Goal: Task Accomplishment & Management: Manage account settings

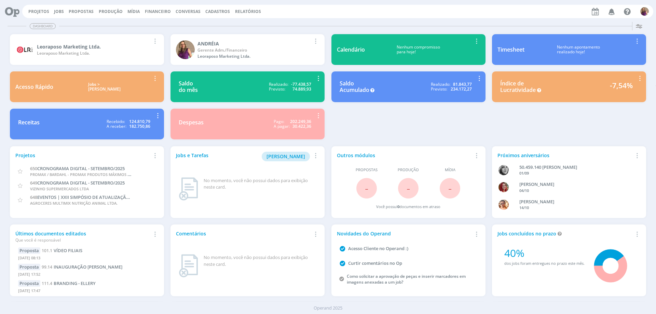
click at [147, 12] on span "Financeiro" at bounding box center [158, 12] width 26 height 6
click at [145, 26] on link "Lançamentos" at bounding box center [158, 23] width 57 height 11
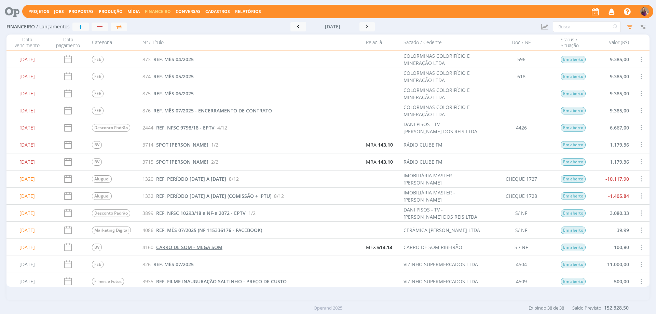
click at [209, 246] on span "CARRO DE SOM - MEGA SOM" at bounding box center [189, 247] width 66 height 6
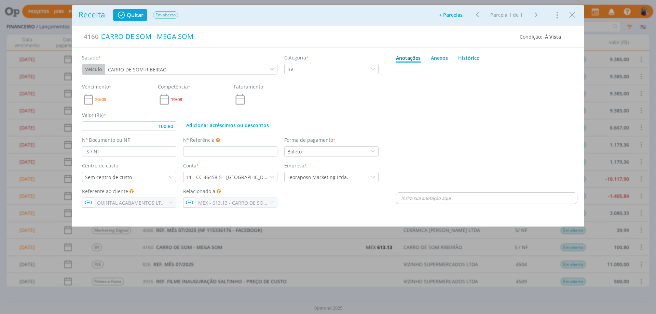
type input "100,80"
click at [145, 176] on div "Sem centro de custo" at bounding box center [129, 177] width 94 height 10
type input "quin"
click at [93, 191] on div "Quintal" at bounding box center [94, 188] width 18 height 7
type input "100,80"
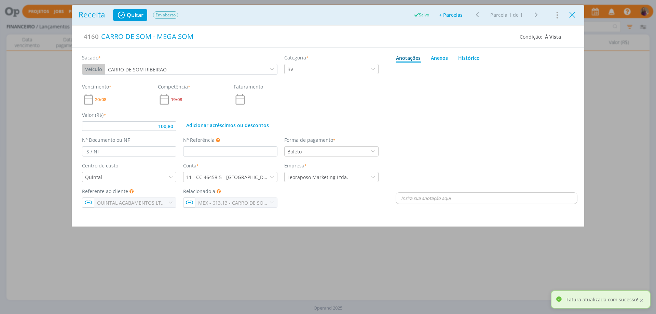
click at [571, 16] on icon "Close" at bounding box center [572, 15] width 10 height 10
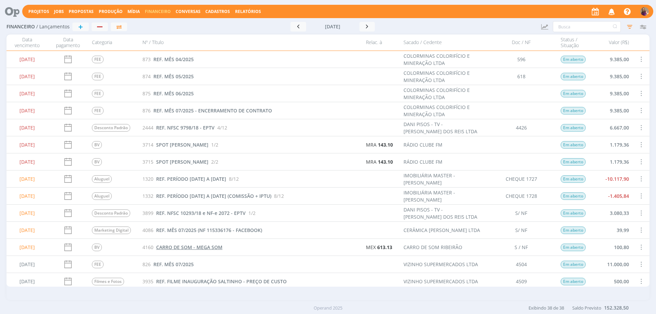
click at [210, 248] on span "CARRO DE SOM - MEGA SOM" at bounding box center [189, 247] width 66 height 6
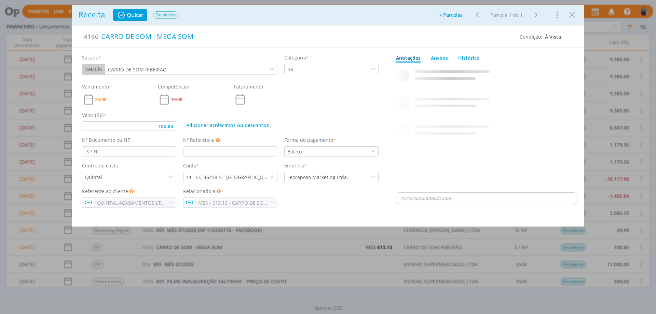
type input "100,80"
click at [99, 32] on div "CARRO DE SOM - MEGA SOM" at bounding box center [307, 36] width 416 height 15
click at [499, 110] on div "dialog" at bounding box center [486, 128] width 182 height 126
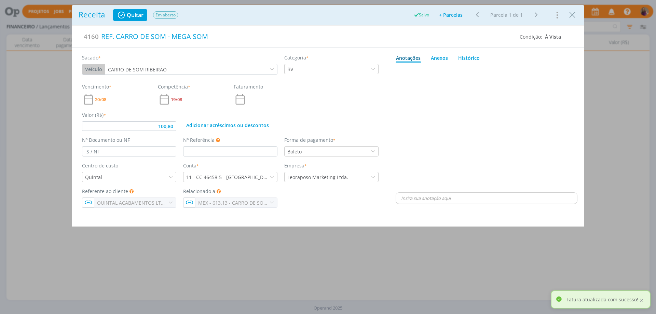
type input "100,80"
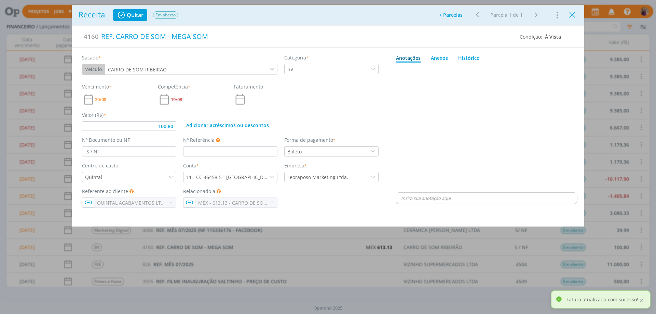
click at [575, 15] on icon "Close" at bounding box center [572, 15] width 10 height 10
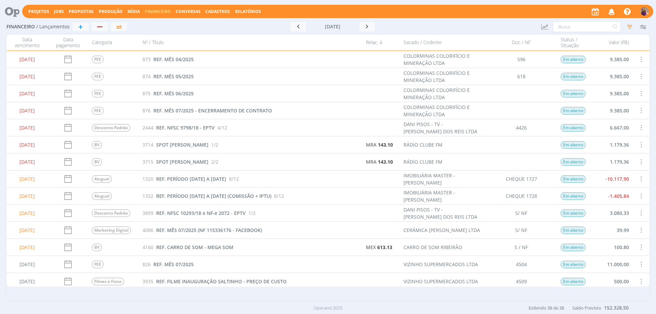
scroll to position [68, 0]
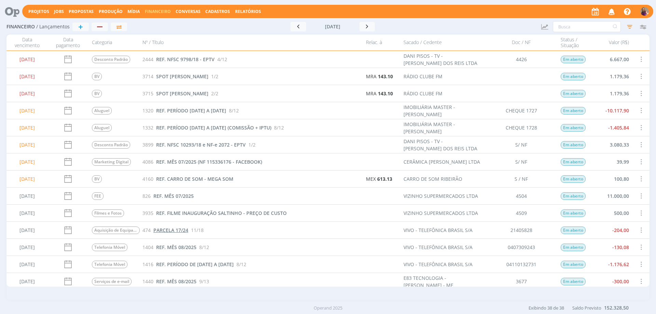
click at [169, 230] on span "PARCELA 17/24" at bounding box center [170, 230] width 35 height 6
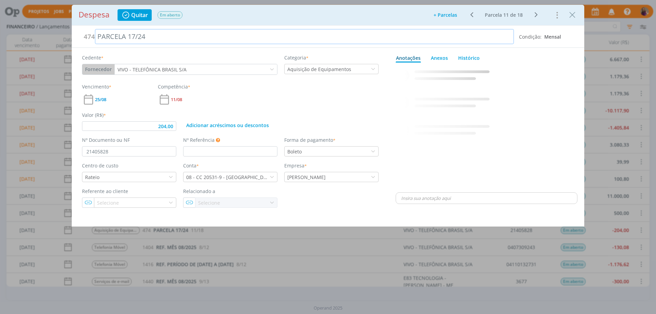
type input "204,00"
click at [98, 36] on div "PARCELA 17/24" at bounding box center [304, 36] width 419 height 15
click at [480, 144] on div "0 REF. 03 CELULARES A15 + 03 SIM CARD - PARCELA 7/24 [DATE] 08:23 👍 Editar Excl…" at bounding box center [486, 128] width 182 height 126
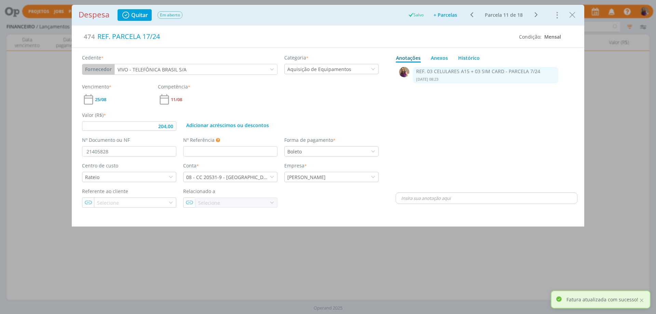
click at [536, 14] on icon "dialog" at bounding box center [535, 15] width 9 height 8
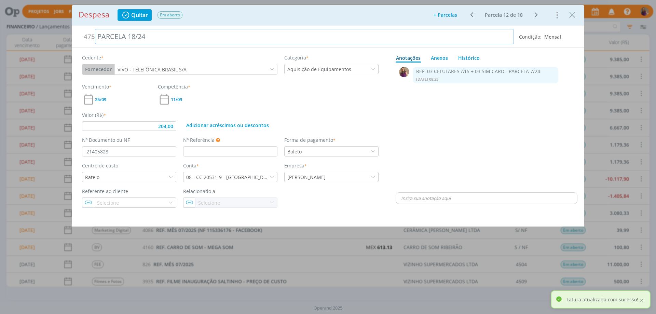
click at [99, 34] on div "PARCELA 18/24" at bounding box center [304, 36] width 419 height 15
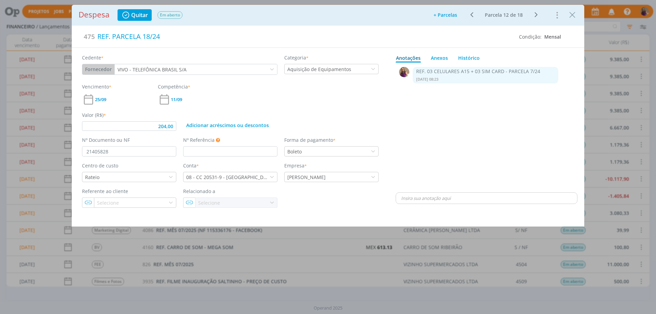
click at [537, 15] on icon "dialog" at bounding box center [535, 15] width 9 height 8
click at [96, 32] on div "PARCELA 19/24" at bounding box center [304, 36] width 419 height 15
click at [536, 14] on icon "dialog" at bounding box center [535, 15] width 9 height 8
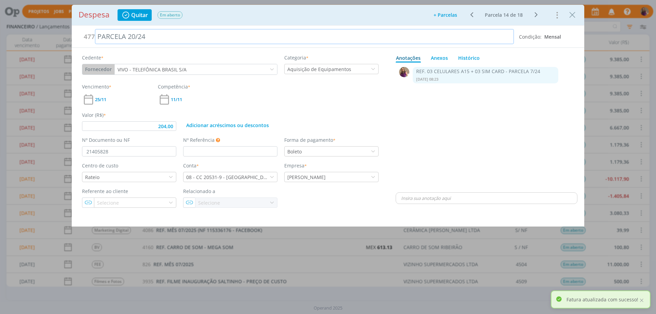
click at [98, 38] on div "PARCELA 20/24" at bounding box center [304, 36] width 419 height 15
click at [535, 15] on icon "dialog" at bounding box center [535, 15] width 9 height 8
click at [98, 38] on div "PARCELA 21/24" at bounding box center [304, 36] width 419 height 15
click at [536, 13] on icon "dialog" at bounding box center [535, 15] width 9 height 8
click at [96, 35] on div "PARCELA 22/24" at bounding box center [304, 36] width 419 height 15
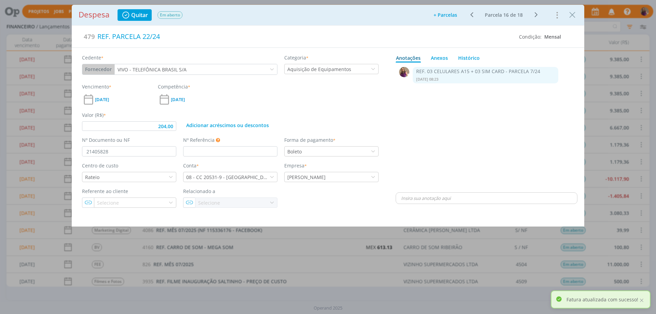
click at [536, 13] on icon "dialog" at bounding box center [535, 15] width 9 height 8
click at [98, 38] on div "PARCELA 23/24" at bounding box center [304, 36] width 419 height 15
click at [537, 14] on icon "dialog" at bounding box center [535, 15] width 9 height 8
click at [97, 35] on div "PARCELA 24/24" at bounding box center [304, 36] width 419 height 15
click at [486, 135] on div "0 REF. 03 CELULARES A15 + 03 SIM CARD - PARCELA 7/24 [DATE] 08:23 👍 Editar Excl…" at bounding box center [486, 128] width 182 height 126
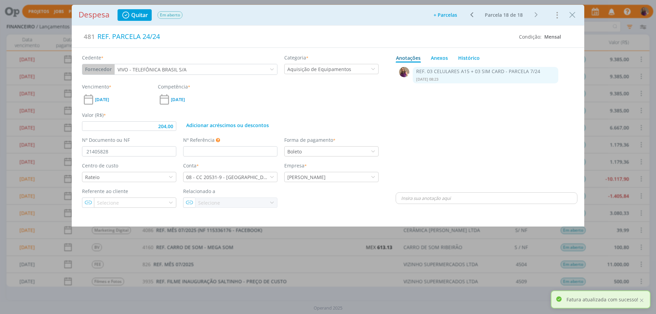
type input "204,00"
drag, startPoint x: 575, startPoint y: 15, endPoint x: 476, endPoint y: 53, distance: 105.4
click at [574, 15] on icon "Close" at bounding box center [572, 15] width 10 height 10
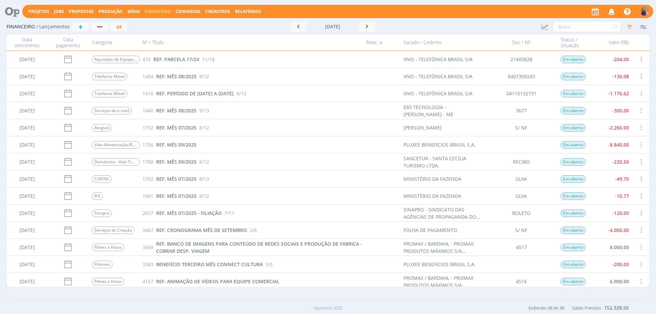
scroll to position [307, 0]
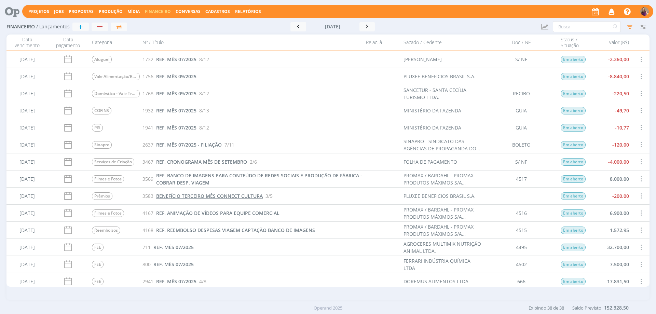
click at [190, 194] on span "BENEFÍCIO TERCEIRO MÊS CONNECT CULTURA" at bounding box center [209, 196] width 107 height 6
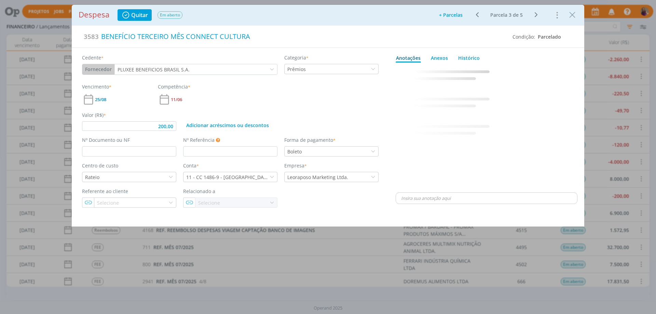
type input "200,00"
click at [101, 36] on div "BENEFÍCIO TERCEIRO MÊS CONNECT CULTURA" at bounding box center [303, 36] width 408 height 15
click at [535, 15] on icon "dialog" at bounding box center [535, 15] width 9 height 8
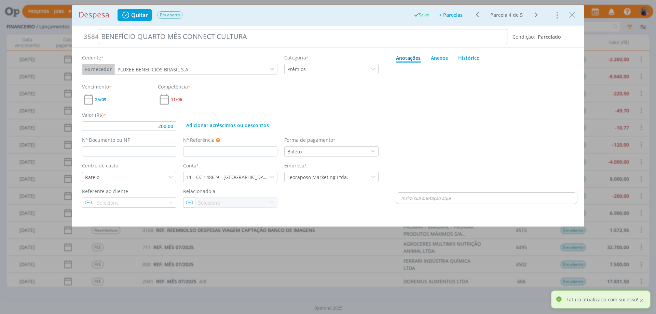
click at [101, 33] on div "BENEFÍCIO QUARTO MÊS CONNECT CULTURA" at bounding box center [303, 36] width 408 height 15
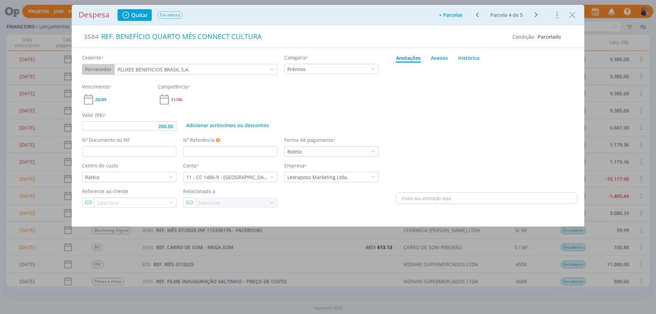
click at [535, 15] on icon "dialog" at bounding box center [535, 15] width 9 height 8
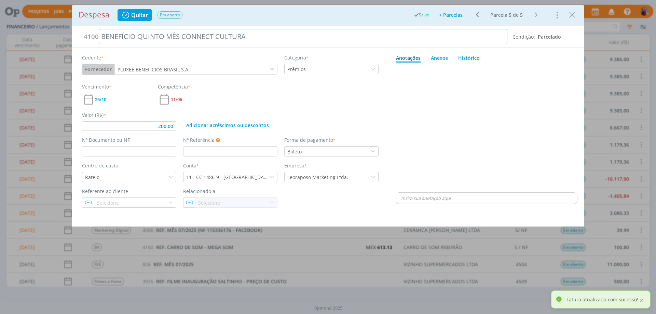
click at [100, 35] on div "BENEFÍCIO QUINTO MÊS CONNECT CULTURA" at bounding box center [303, 36] width 408 height 15
click at [471, 109] on div "dialog" at bounding box center [486, 128] width 182 height 126
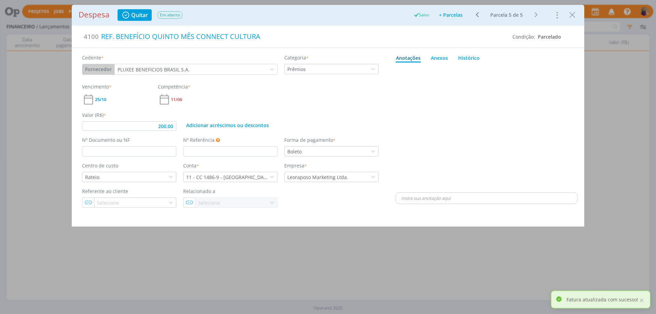
type input "200,00"
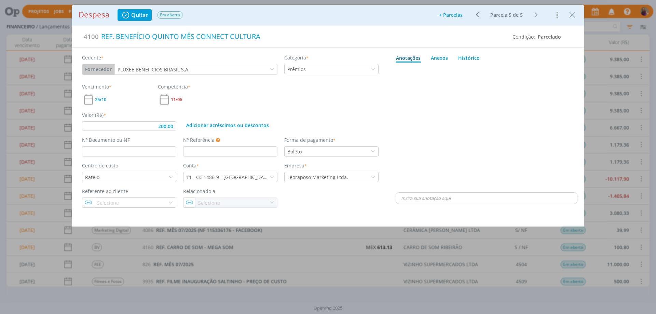
click at [599, 114] on div "Despesa Quitar Em aberto Adicionar parcelas: As parcelas serão geradas com base…" at bounding box center [328, 157] width 656 height 314
click at [47, 73] on div "Despesa Quitar Em aberto Adicionar parcelas: As parcelas serão geradas com base…" at bounding box center [328, 157] width 656 height 314
click at [574, 15] on icon "Close" at bounding box center [572, 15] width 10 height 10
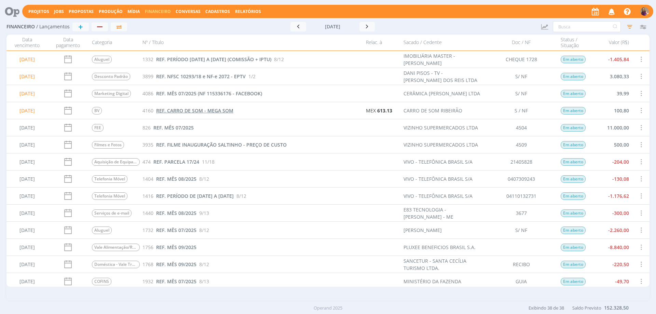
scroll to position [68, 0]
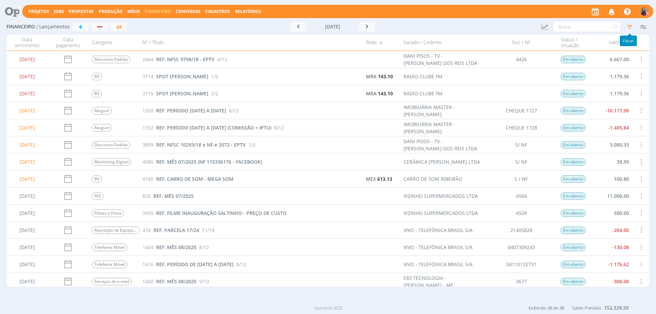
click at [630, 26] on icon "button" at bounding box center [629, 26] width 12 height 12
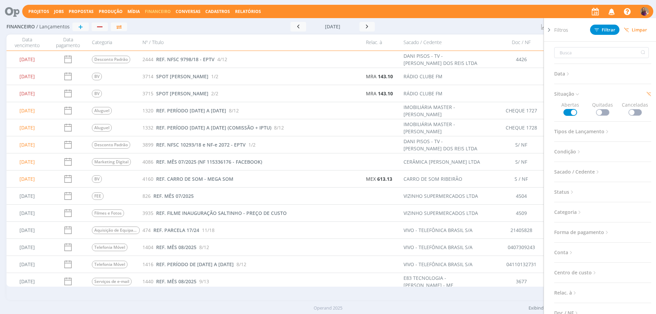
click at [602, 109] on span at bounding box center [603, 112] width 14 height 7
click at [577, 92] on icon at bounding box center [577, 94] width 6 height 6
click at [572, 113] on span at bounding box center [570, 112] width 14 height 7
click at [570, 72] on icon at bounding box center [568, 74] width 6 height 6
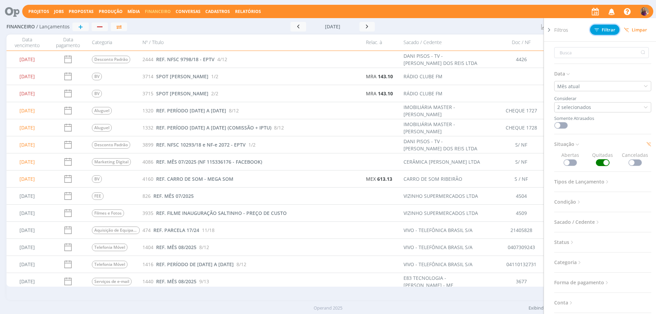
click at [608, 29] on span "Filtrar" at bounding box center [604, 30] width 21 height 4
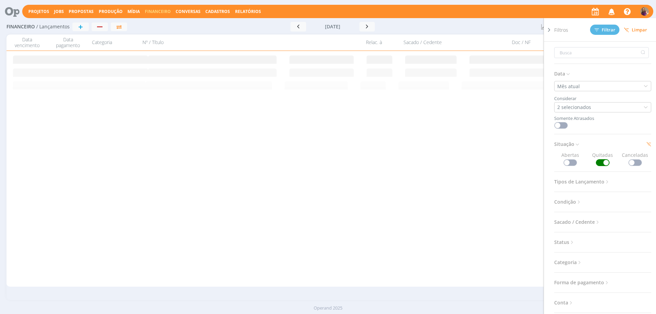
scroll to position [0, 0]
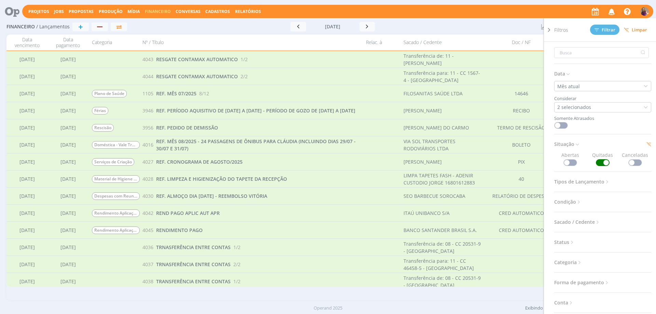
click at [549, 32] on icon at bounding box center [548, 29] width 7 height 7
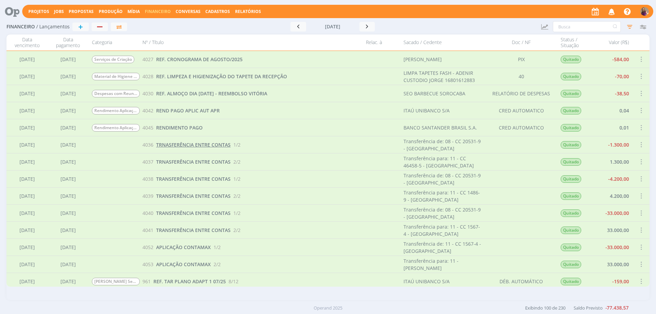
scroll to position [137, 0]
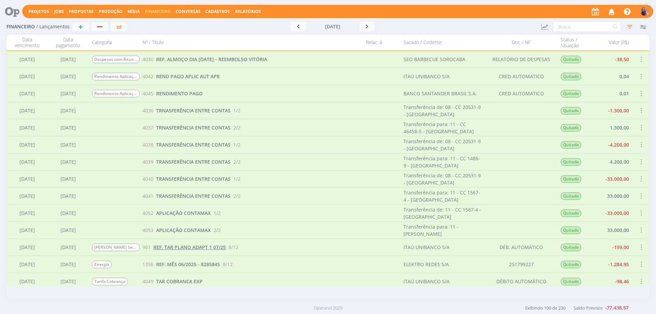
click at [187, 247] on span "REF. TAR PLANO ADAPT 1 07/25" at bounding box center [189, 247] width 72 height 6
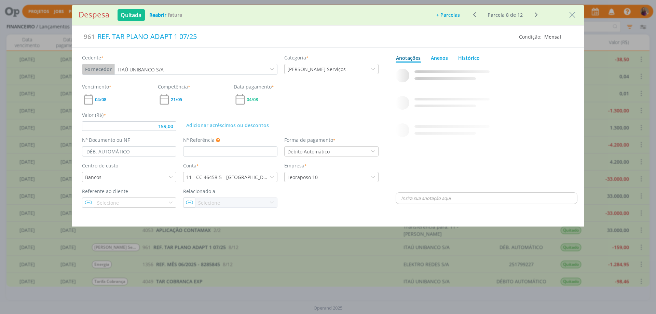
type input "159,00"
click at [572, 13] on icon "Close" at bounding box center [572, 15] width 10 height 10
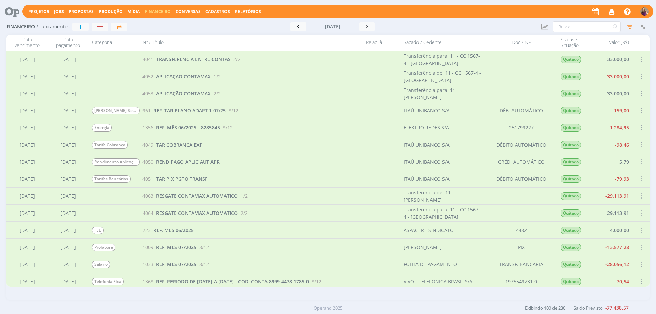
scroll to position [307, 0]
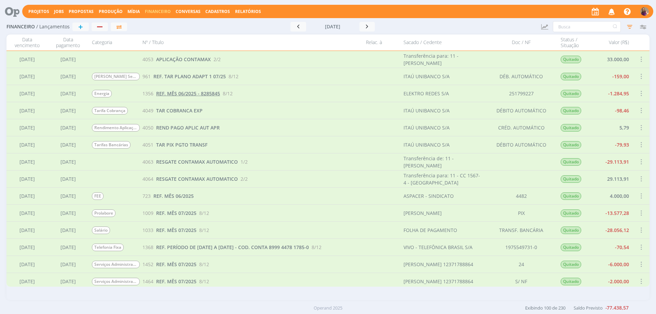
click at [195, 93] on span "REF. MÊS 06/2025 - 8285845" at bounding box center [188, 93] width 64 height 6
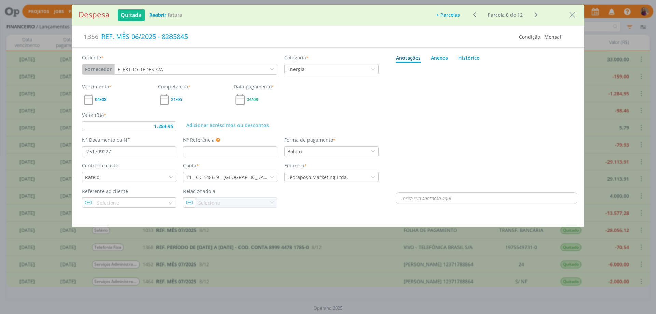
type input "1.284,95"
click at [163, 35] on div "REF. MÊS 06/2025 - 8285845" at bounding box center [306, 36] width 415 height 15
drag, startPoint x: 157, startPoint y: 34, endPoint x: 232, endPoint y: 37, distance: 74.8
click at [232, 37] on div "REF. MÊS 06/2025 - CÓD. CONTA 8285845" at bounding box center [306, 36] width 415 height 15
copy div "- CÓD. CONTA 8285845"
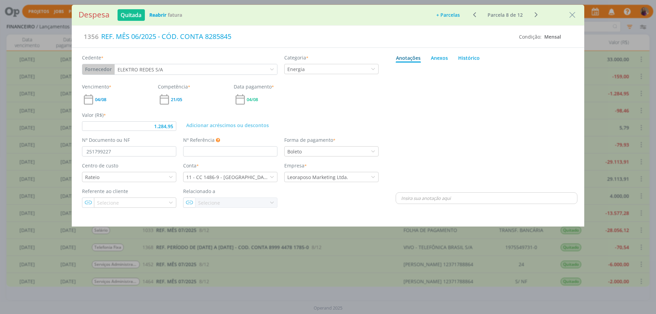
click at [536, 15] on icon "dialog" at bounding box center [535, 15] width 9 height 8
type input "970,69"
type input "254756664"
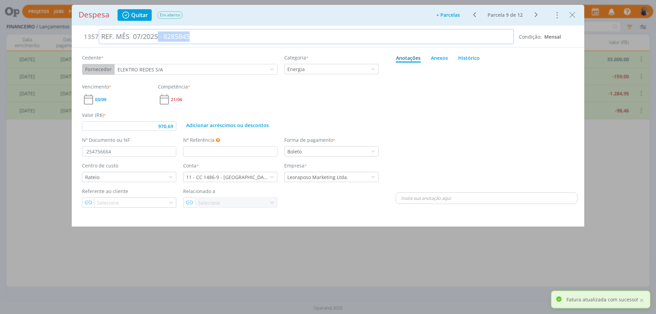
drag, startPoint x: 157, startPoint y: 35, endPoint x: 202, endPoint y: 37, distance: 44.4
click at [202, 37] on div "REF. MÊS 07/2025 - 8285845" at bounding box center [306, 36] width 415 height 15
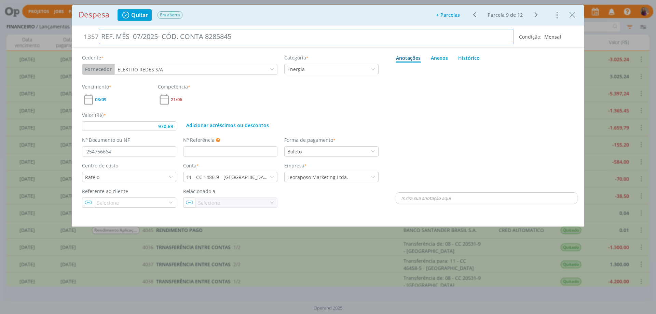
click at [158, 37] on div "REF. MÊS 07/2025- CÓD. CONTA 8285845" at bounding box center [306, 36] width 415 height 15
click at [536, 16] on icon "dialog" at bounding box center [535, 15] width 9 height 8
type input "922,66"
type input "257724719"
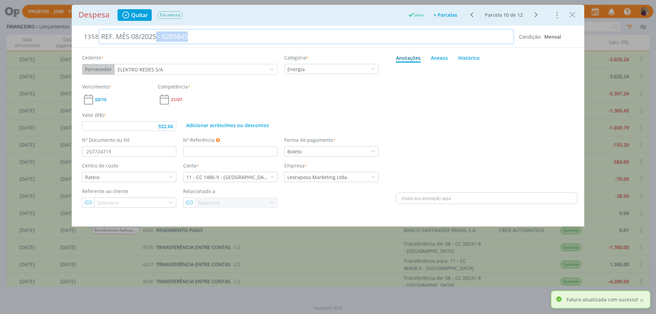
drag, startPoint x: 157, startPoint y: 36, endPoint x: 193, endPoint y: 37, distance: 35.9
click at [193, 37] on div "REF. MÊS 08/2025 - 8285845" at bounding box center [306, 36] width 415 height 15
click at [537, 14] on icon "dialog" at bounding box center [535, 15] width 9 height 8
type input "1.600,00"
drag, startPoint x: 158, startPoint y: 36, endPoint x: 191, endPoint y: 36, distance: 33.1
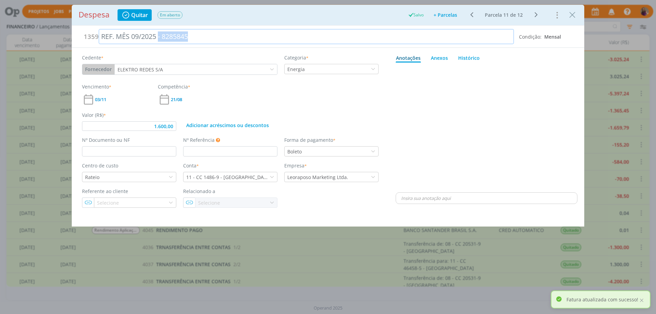
click at [191, 36] on div "REF. MÊS 09/2025 - 8285845" at bounding box center [306, 36] width 415 height 15
click at [537, 14] on icon "dialog" at bounding box center [535, 15] width 9 height 8
drag, startPoint x: 159, startPoint y: 38, endPoint x: 207, endPoint y: 33, distance: 48.4
click at [207, 33] on div "REF. MÊS 10/2025 - 8285845" at bounding box center [306, 36] width 415 height 15
type input "1.600,00"
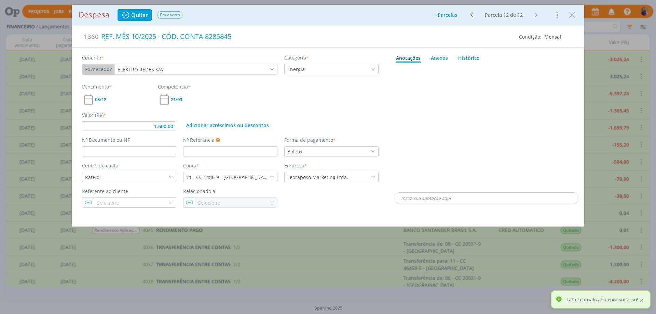
click at [511, 93] on div "dialog" at bounding box center [486, 128] width 182 height 126
click at [572, 15] on icon "Close" at bounding box center [572, 15] width 10 height 10
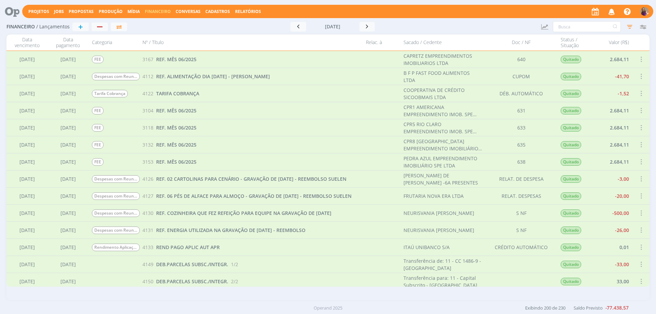
scroll to position [1844, 0]
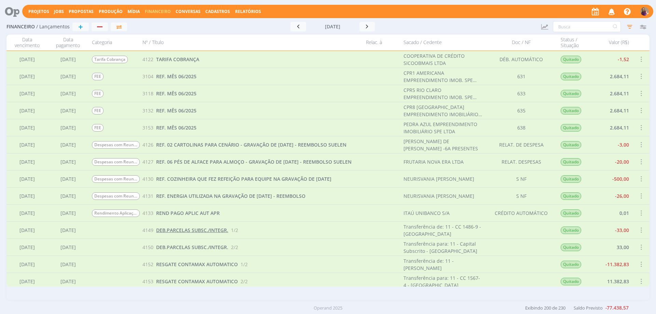
click at [204, 230] on span "DEB.PARCELAS SUBSC./INTEGR." at bounding box center [192, 230] width 72 height 6
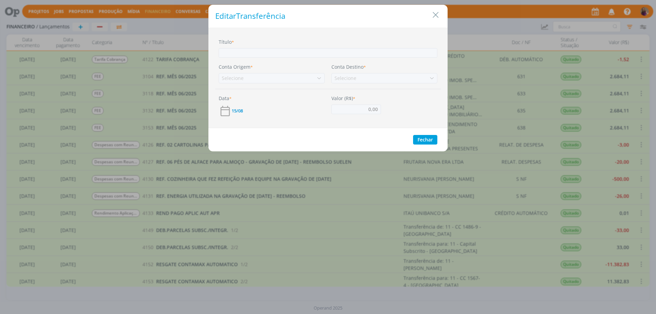
type input "33,00"
type input "DEB.PARCELAS SUBSC./INTEGR."
click at [287, 255] on div "Editar Transferência Título * DEB.PARCELAS SUBSC./INTEGR. [PERSON_NAME] * 11 - …" at bounding box center [328, 157] width 656 height 314
click at [432, 138] on button "Fechar" at bounding box center [425, 140] width 24 height 10
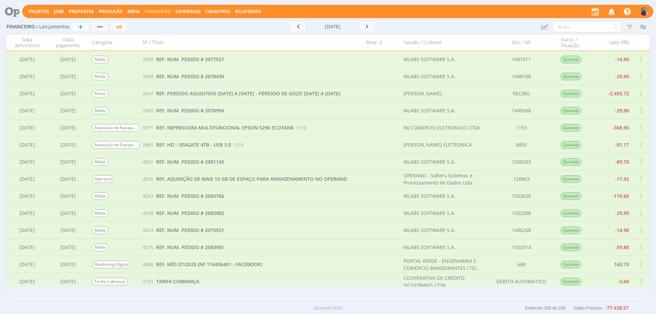
scroll to position [2562, 0]
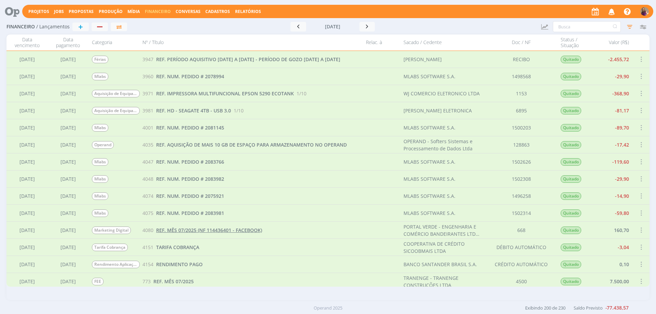
click at [181, 230] on span "REF. MÊS 07/2025 (NF 114436401 - FACEBOOK)" at bounding box center [209, 230] width 106 height 6
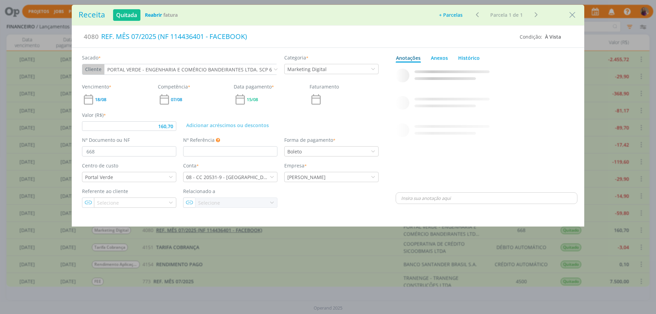
type input "160,70"
drag, startPoint x: 116, startPoint y: 35, endPoint x: 160, endPoint y: 40, distance: 43.9
click at [160, 40] on div "REF. MÊS 07/2025 (NF 114436401 - FACEBOOK)" at bounding box center [307, 36] width 416 height 15
drag, startPoint x: 203, startPoint y: 36, endPoint x: 227, endPoint y: 47, distance: 26.8
click at [203, 37] on div "REF. NF 114436401 - FACEBOOK)" at bounding box center [307, 36] width 416 height 15
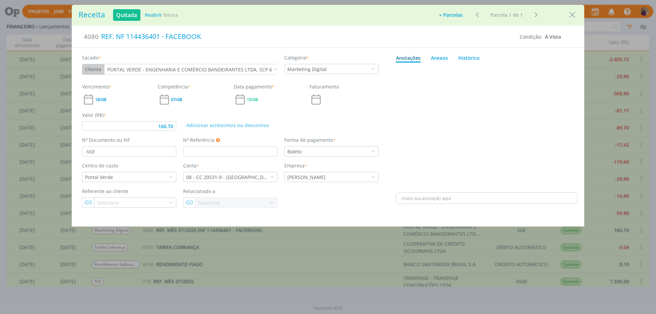
click at [467, 112] on div "dialog" at bounding box center [486, 128] width 182 height 126
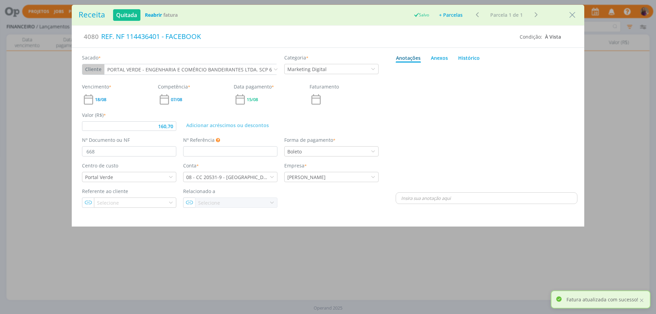
type input "160,70"
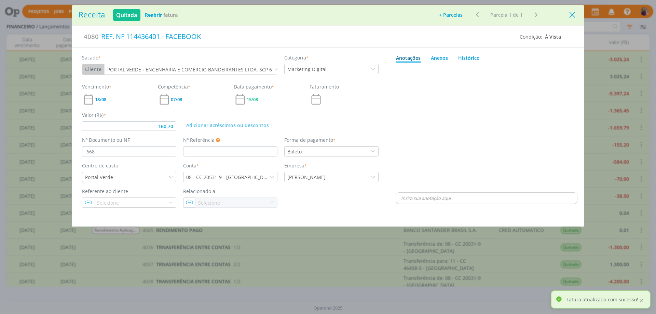
click at [571, 13] on icon "Close" at bounding box center [572, 15] width 10 height 10
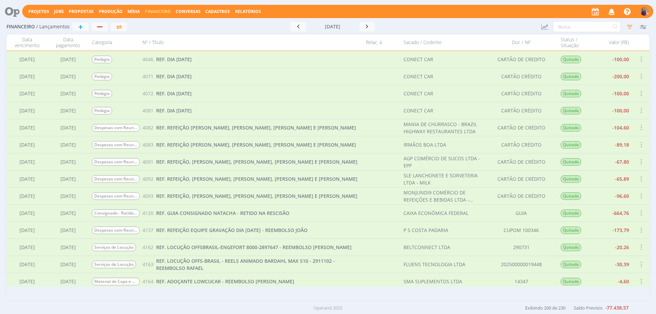
scroll to position [1947, 0]
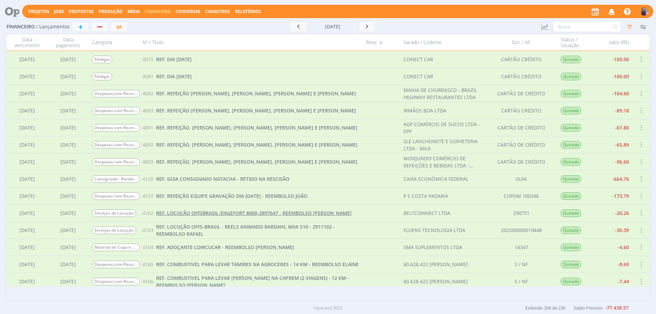
click at [250, 213] on span "REF. LOCUÇÃO OFFSBRASIL-ENGEFORT 8000-2897647 - REEMBOLSO [PERSON_NAME]" at bounding box center [253, 213] width 195 height 6
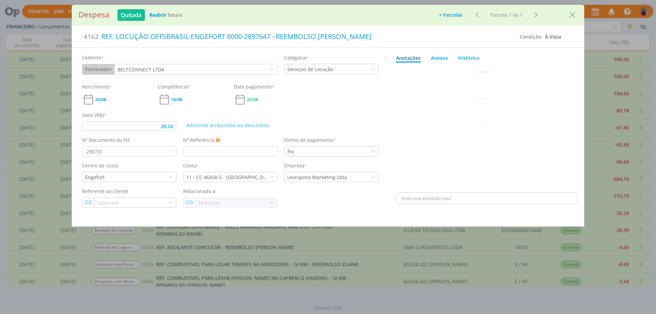
type input "20,26"
click at [227, 36] on div "REF. LOCUÇÃO OFFSBRASIL-ENGEFORT 8000-2897647 - REEMBOLSO [PERSON_NAME]" at bounding box center [307, 36] width 416 height 15
click at [571, 16] on icon "Close" at bounding box center [572, 15] width 10 height 10
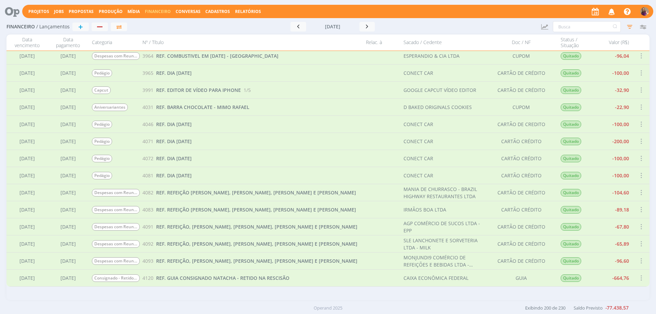
scroll to position [1984, 0]
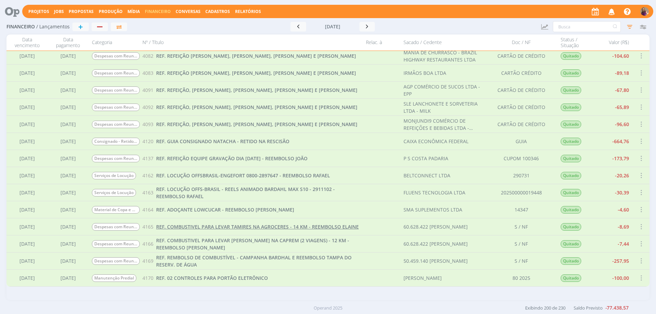
click at [221, 227] on span "REF. COMBUSTIVEL PARA LEVAR TAMIRES NA AGROCERES - 14 KM - REEMBOLSO ELAINE" at bounding box center [257, 226] width 203 height 6
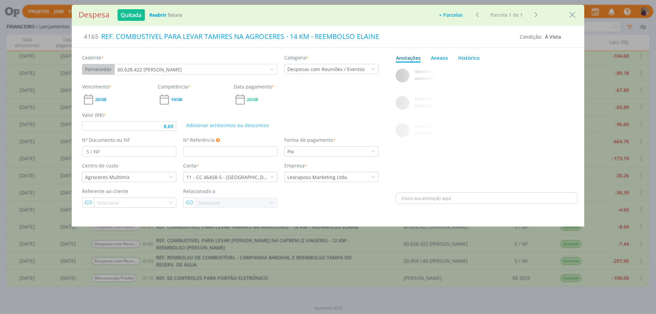
type input "8,69"
click at [208, 34] on div "REF. COMBUSTIVEL PARA LEVAR TAMIRES NA AGROCERES - 14 KM - REEMBOLSO ELAINE" at bounding box center [307, 36] width 416 height 15
click at [548, 89] on div "dialog" at bounding box center [486, 128] width 182 height 126
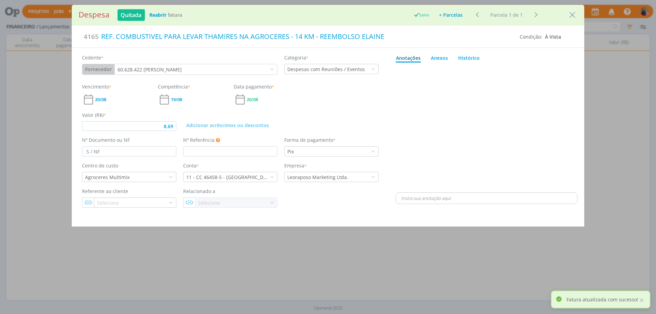
type input "8,69"
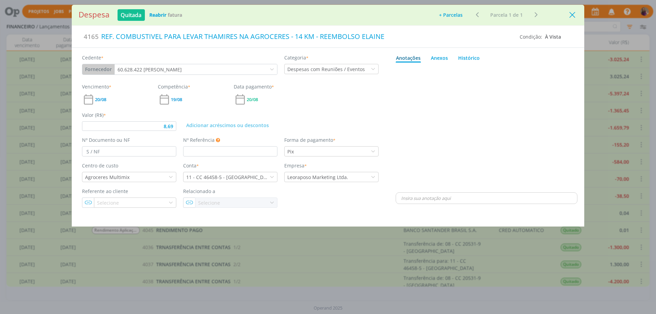
click at [570, 15] on icon "Close" at bounding box center [572, 15] width 10 height 10
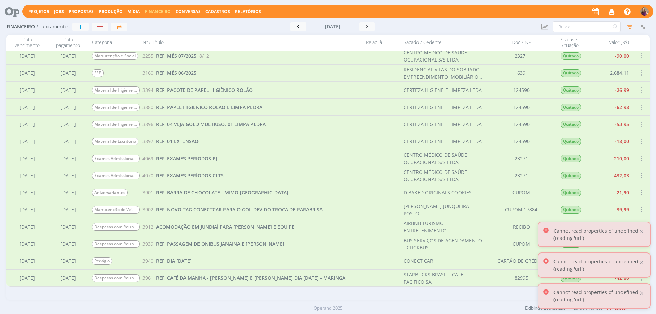
scroll to position [1609, 0]
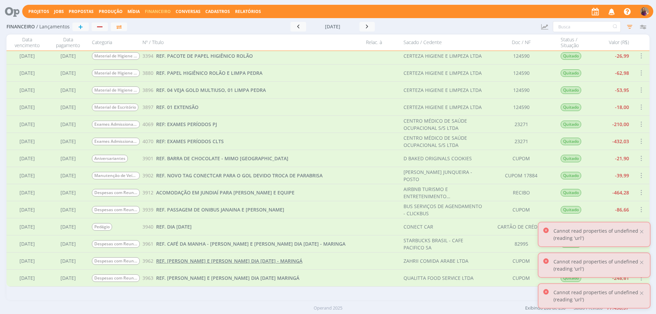
click at [199, 260] on span "REF. [PERSON_NAME] E [PERSON_NAME] DIA [DATE] - MARINGÁ" at bounding box center [229, 261] width 146 height 6
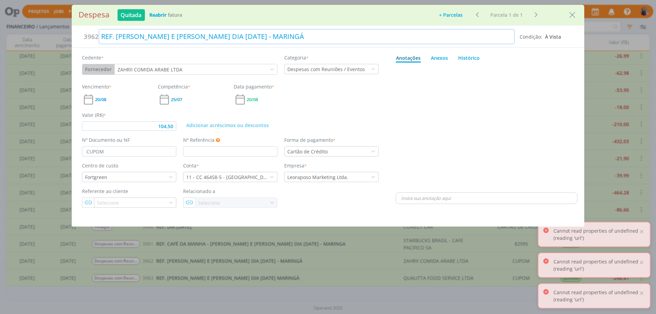
type input "104,50"
click at [141, 34] on div "REF. [PERSON_NAME] E [PERSON_NAME] DIA [DATE] - MARINGÁ" at bounding box center [307, 36] width 416 height 15
click at [431, 126] on div "dialog" at bounding box center [486, 128] width 182 height 126
type input "104,50"
click at [572, 15] on icon "Close" at bounding box center [572, 15] width 10 height 10
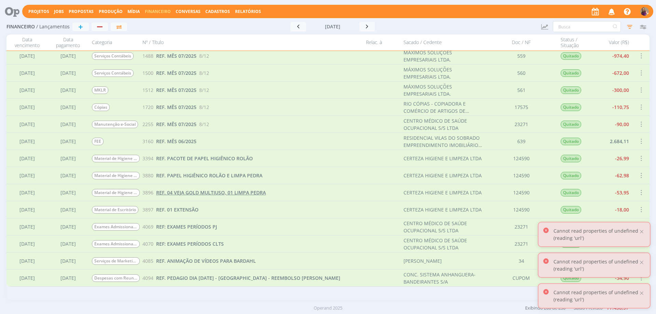
scroll to position [1540, 0]
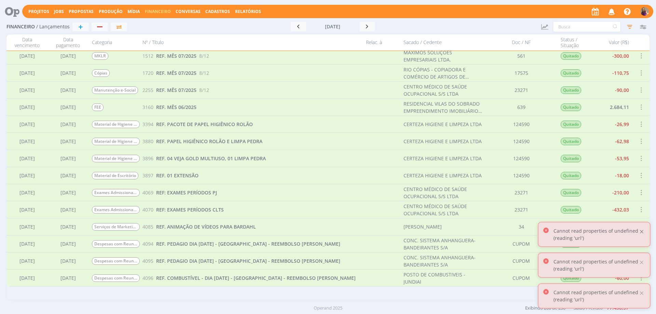
click at [644, 230] on div at bounding box center [641, 231] width 6 height 6
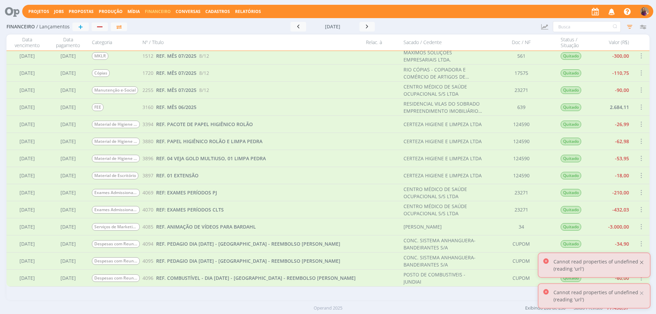
click at [640, 263] on div at bounding box center [641, 262] width 6 height 6
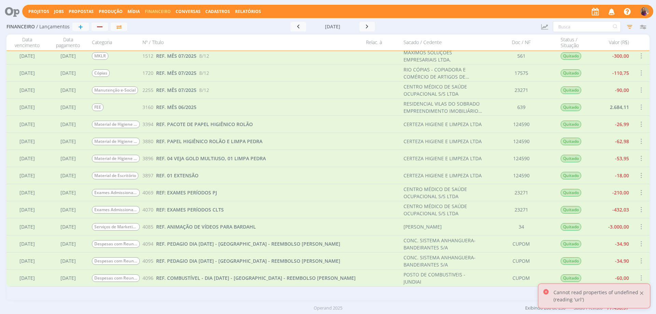
click at [642, 294] on div at bounding box center [641, 293] width 6 height 6
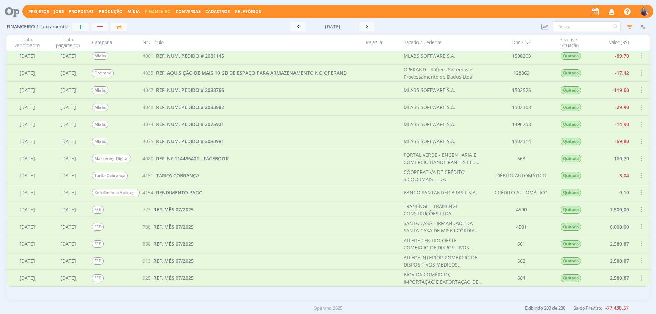
scroll to position [2736, 0]
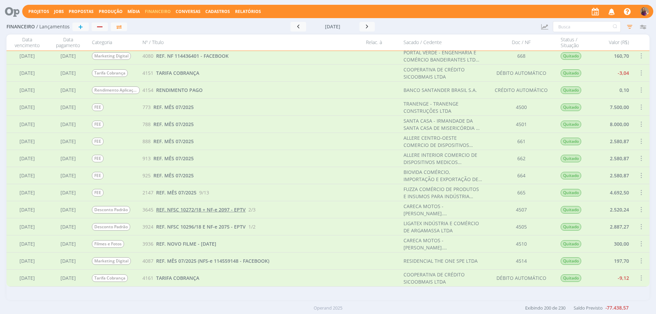
click at [216, 211] on span "REF. NFSC 10272/18 + NF-e 2097 - EPTV" at bounding box center [200, 209] width 89 height 6
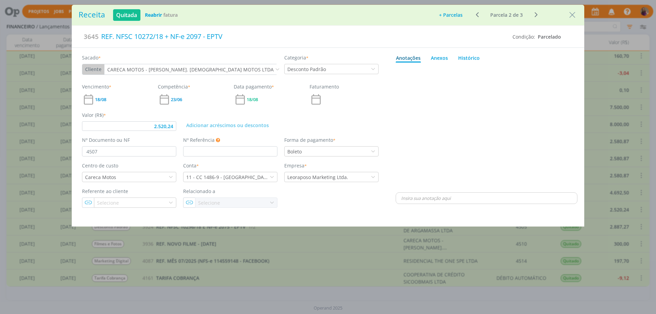
type input "2.520,24"
click at [167, 33] on div "REF. NFSC 10272/18 + NF-e 2097 - EPTV" at bounding box center [303, 36] width 408 height 15
click at [565, 61] on ul "Anotações Anexos 0 Histórico" at bounding box center [486, 56] width 182 height 11
type input "2.520,24"
click at [573, 16] on icon "Close" at bounding box center [572, 15] width 10 height 10
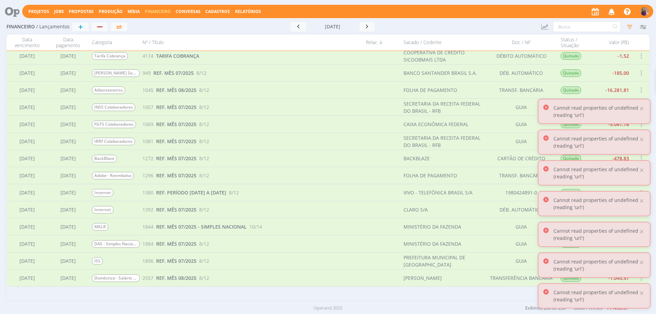
scroll to position [3180, 0]
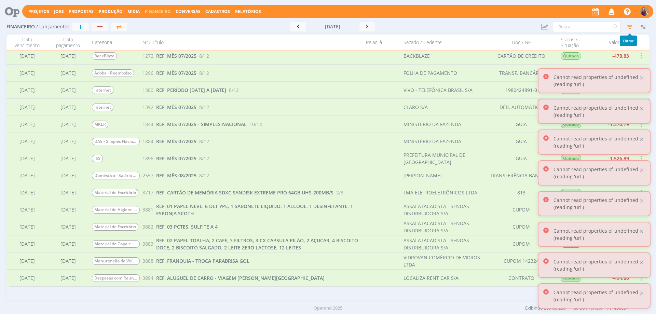
click at [629, 23] on icon "button" at bounding box center [629, 26] width 12 height 12
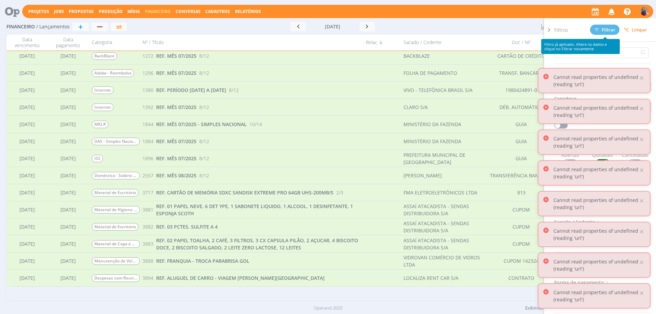
scroll to position [68, 0]
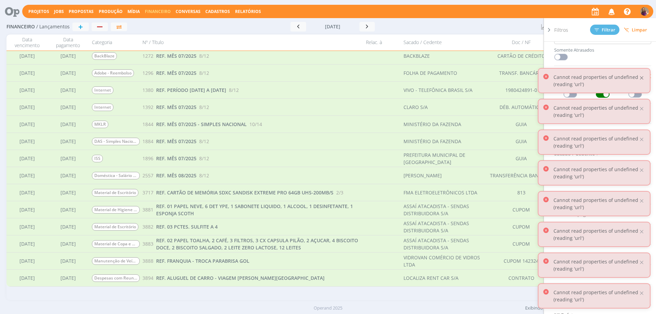
click at [641, 80] on div at bounding box center [641, 78] width 6 height 6
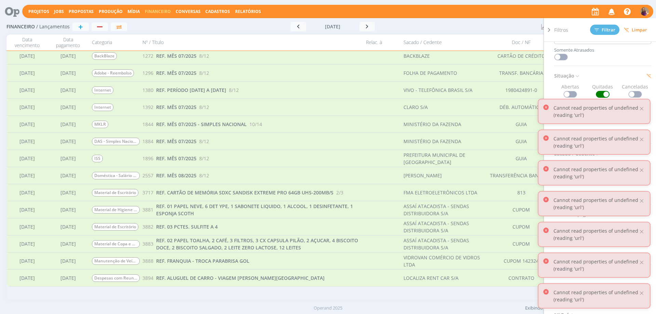
click at [566, 96] on span at bounding box center [570, 94] width 14 height 7
click at [641, 108] on div at bounding box center [641, 109] width 6 height 6
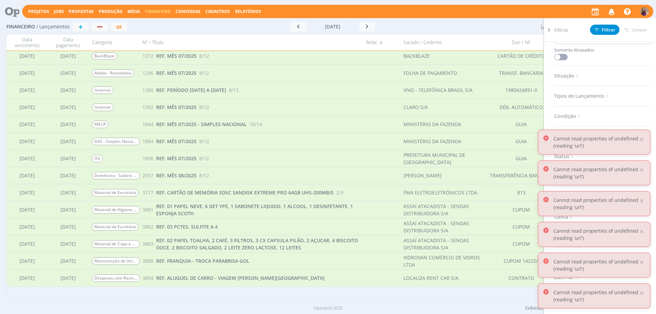
click at [580, 75] on icon at bounding box center [577, 76] width 6 height 6
click at [600, 93] on span at bounding box center [603, 94] width 14 height 7
click at [643, 140] on div at bounding box center [641, 139] width 6 height 6
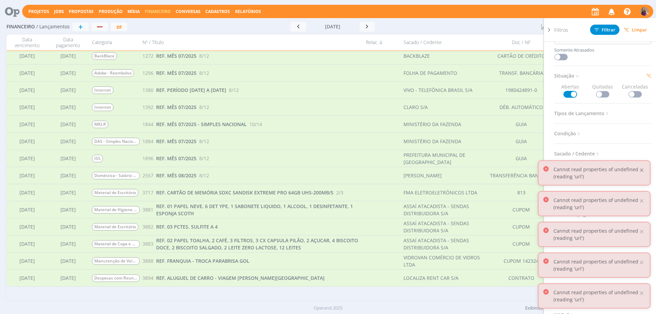
click at [643, 171] on div at bounding box center [641, 170] width 6 height 6
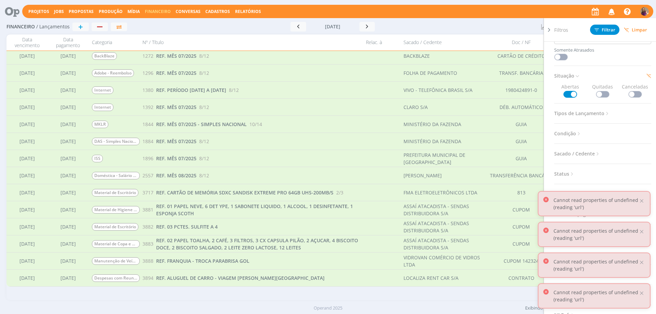
drag, startPoint x: 643, startPoint y: 199, endPoint x: 652, endPoint y: 229, distance: 30.6
click at [643, 201] on div at bounding box center [641, 201] width 6 height 6
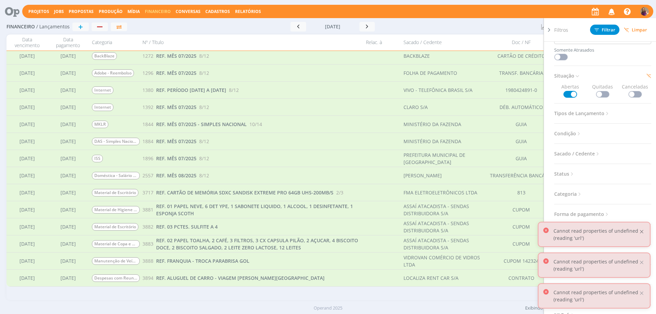
click at [644, 231] on div at bounding box center [641, 231] width 6 height 6
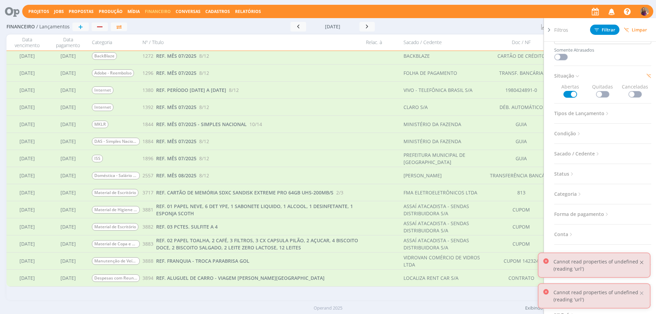
click at [643, 261] on div at bounding box center [641, 262] width 6 height 6
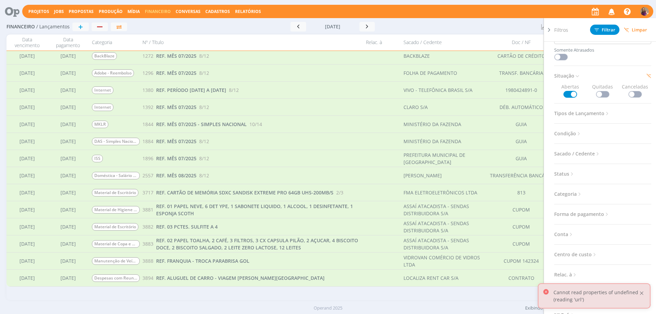
click at [639, 292] on div at bounding box center [641, 293] width 6 height 6
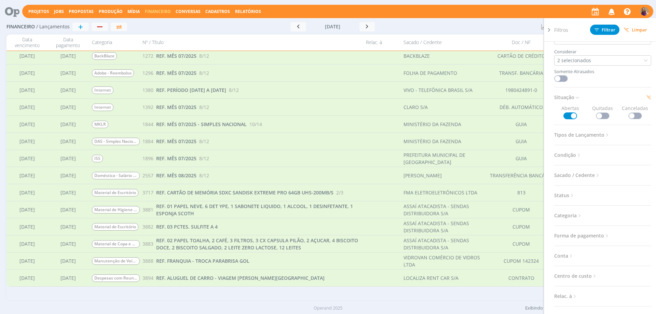
scroll to position [0, 0]
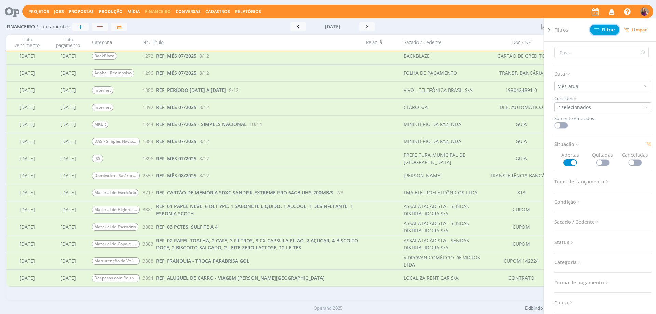
click at [604, 28] on span "Filtrar" at bounding box center [604, 30] width 21 height 4
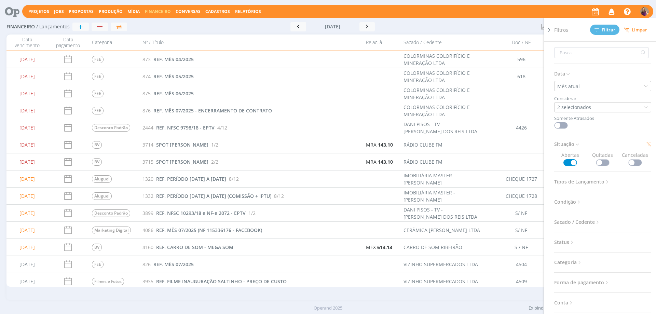
click at [548, 29] on icon at bounding box center [548, 29] width 7 height 7
